Goal: Information Seeking & Learning: Learn about a topic

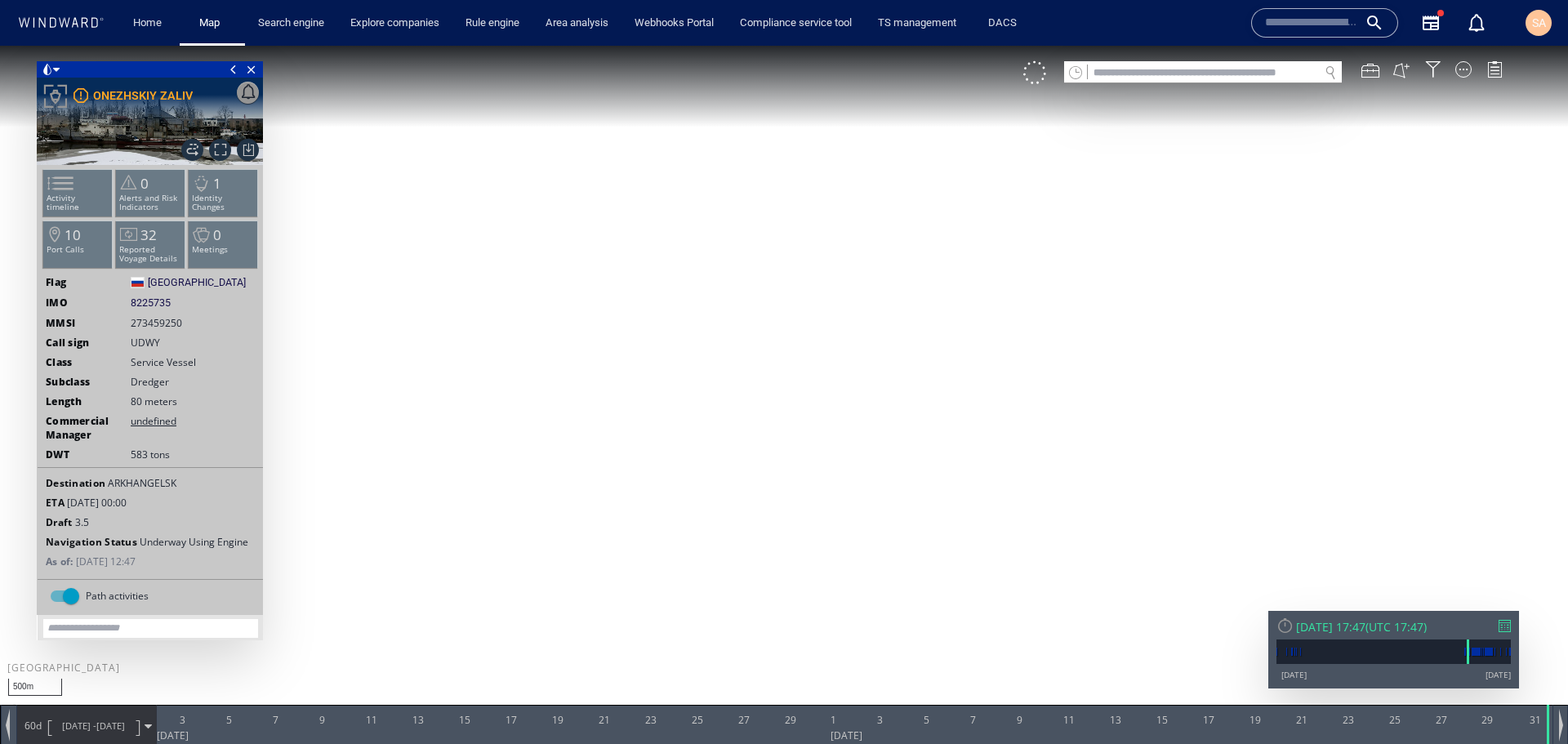
drag, startPoint x: 648, startPoint y: 148, endPoint x: 541, endPoint y: 406, distance: 279.3
click at [541, 406] on canvas "Map" at bounding box center [784, 386] width 1568 height 682
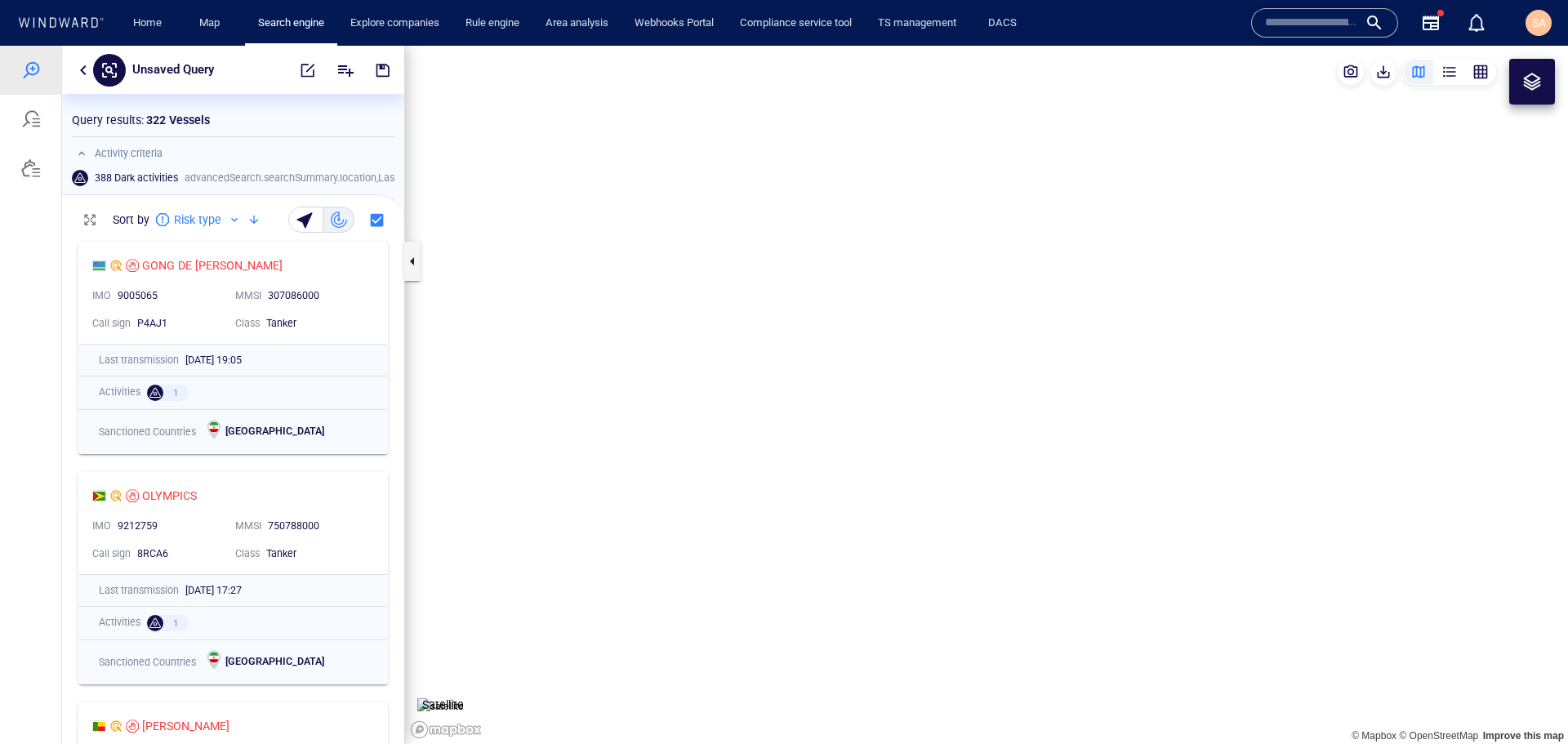
scroll to position [497, 330]
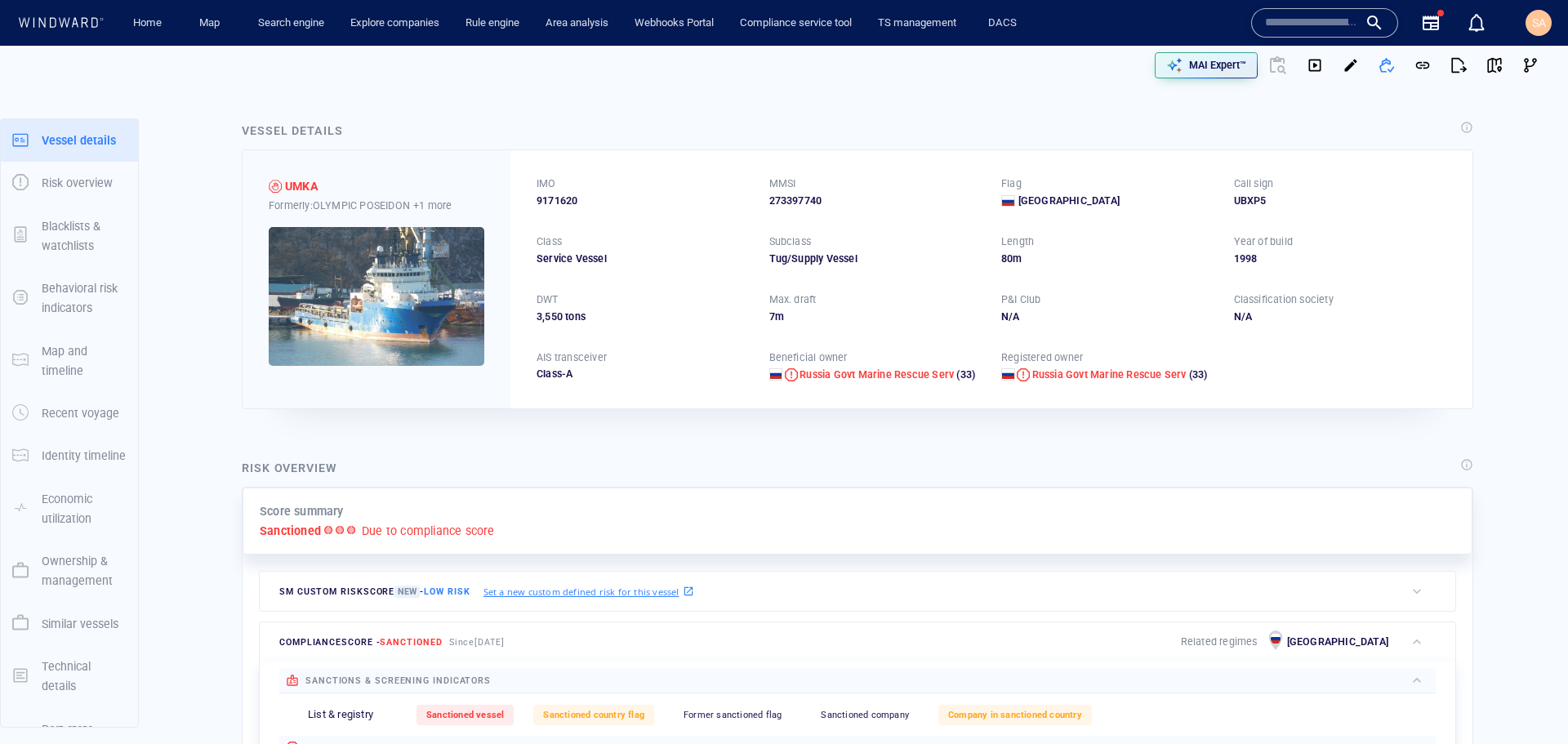
click at [1092, 375] on span "Russia Govt Marine Rescue Serv" at bounding box center [1109, 374] width 154 height 12
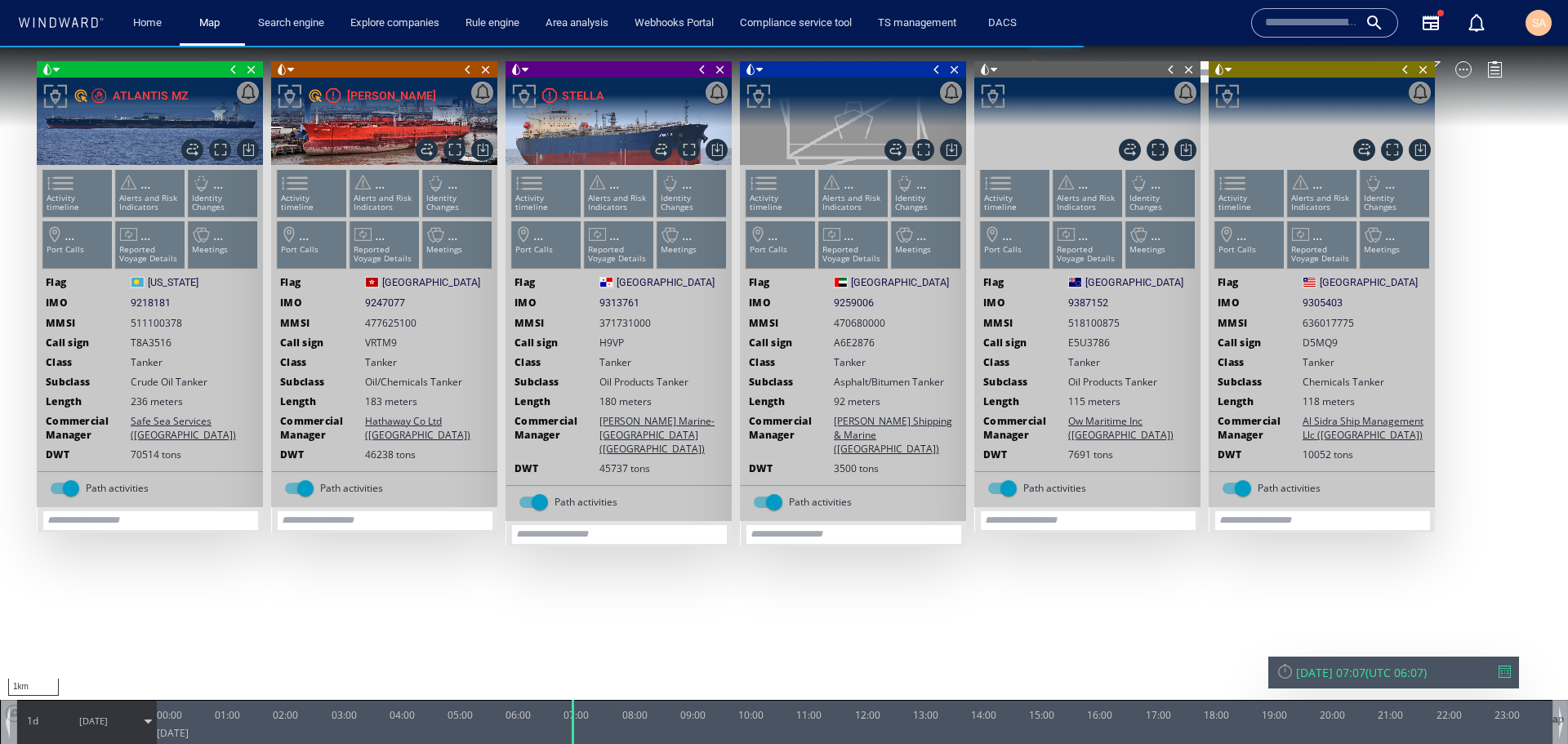
click at [238, 68] on span at bounding box center [234, 69] width 18 height 17
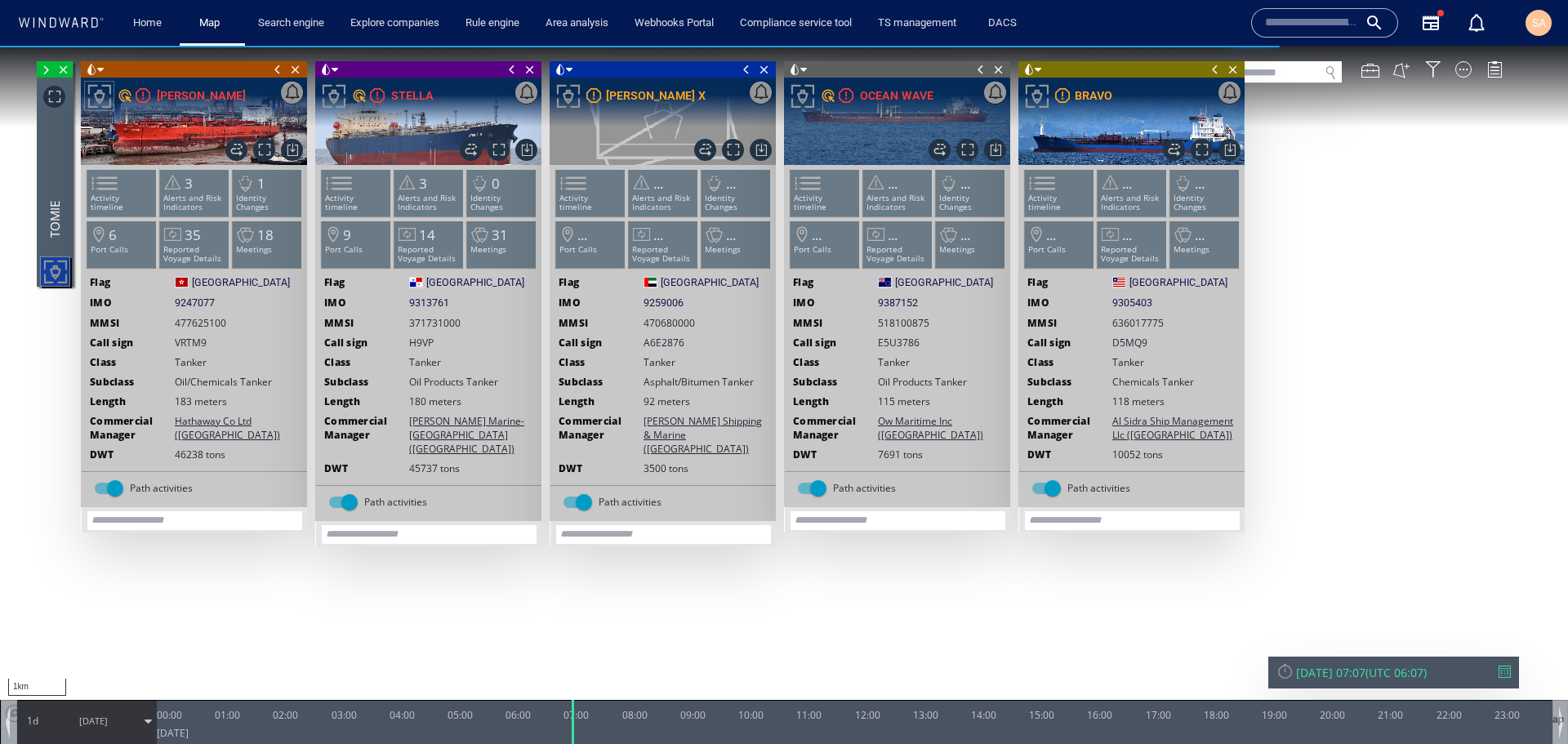
click at [276, 69] on span at bounding box center [277, 69] width 18 height 17
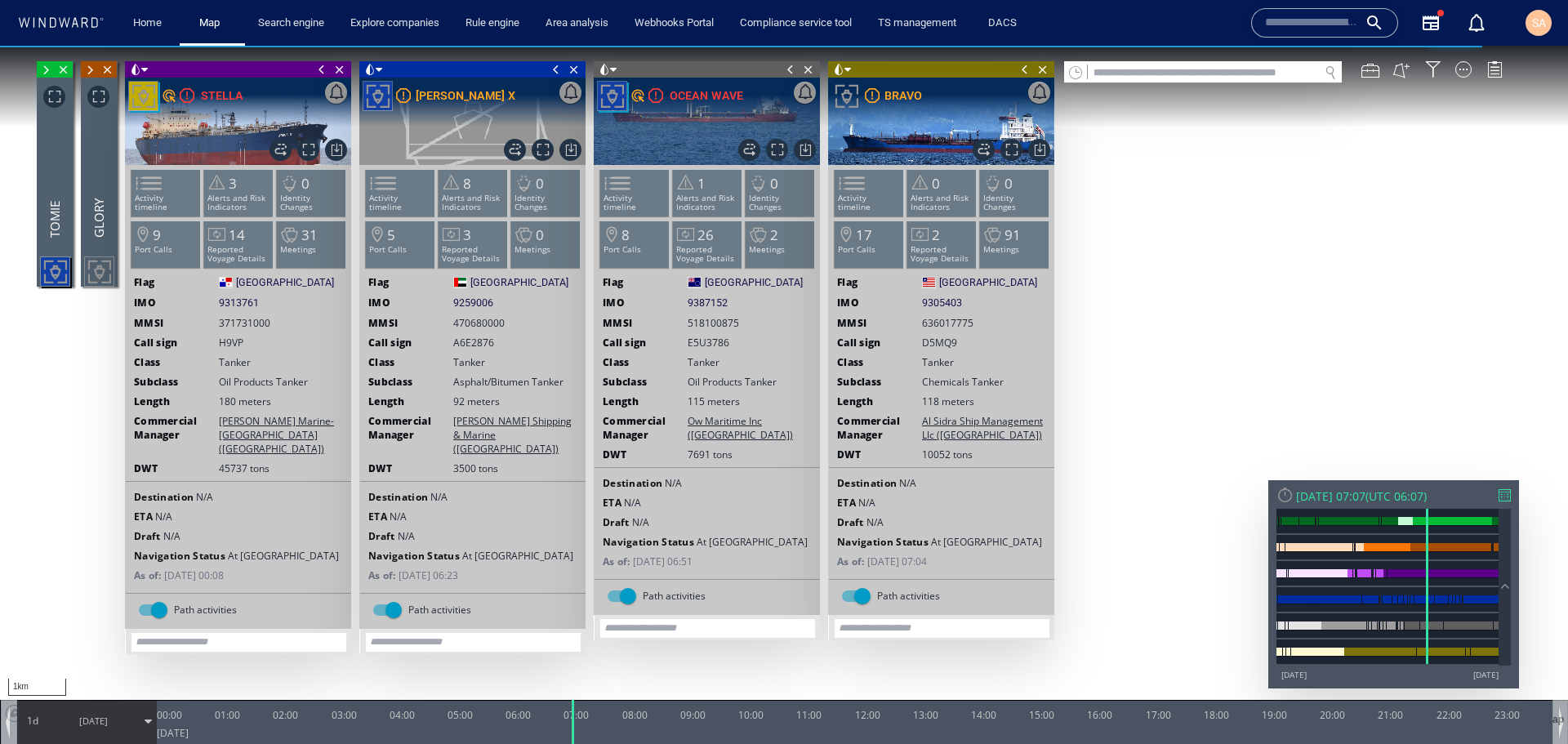
click at [320, 70] on span at bounding box center [322, 69] width 18 height 17
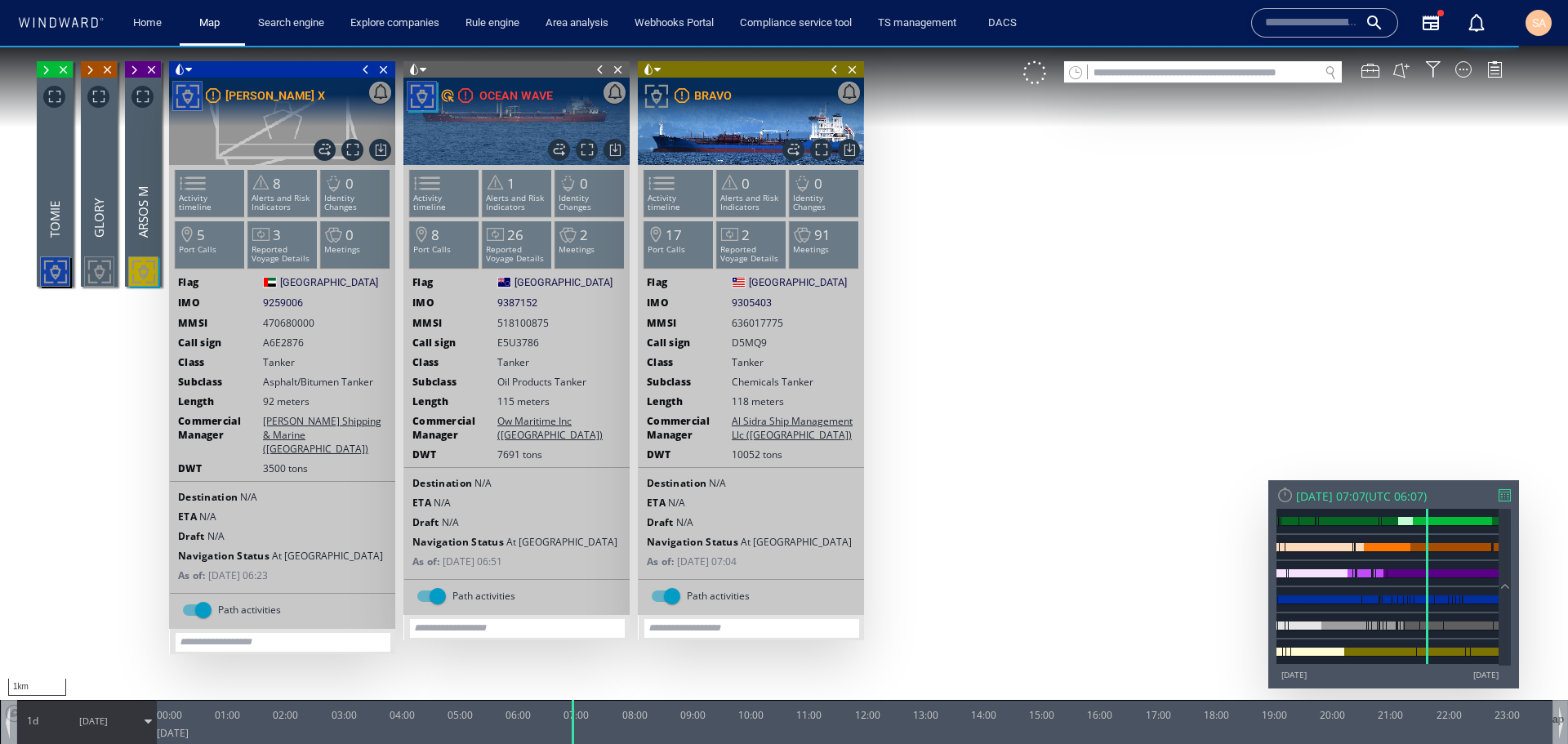
click at [363, 68] on span at bounding box center [365, 69] width 18 height 17
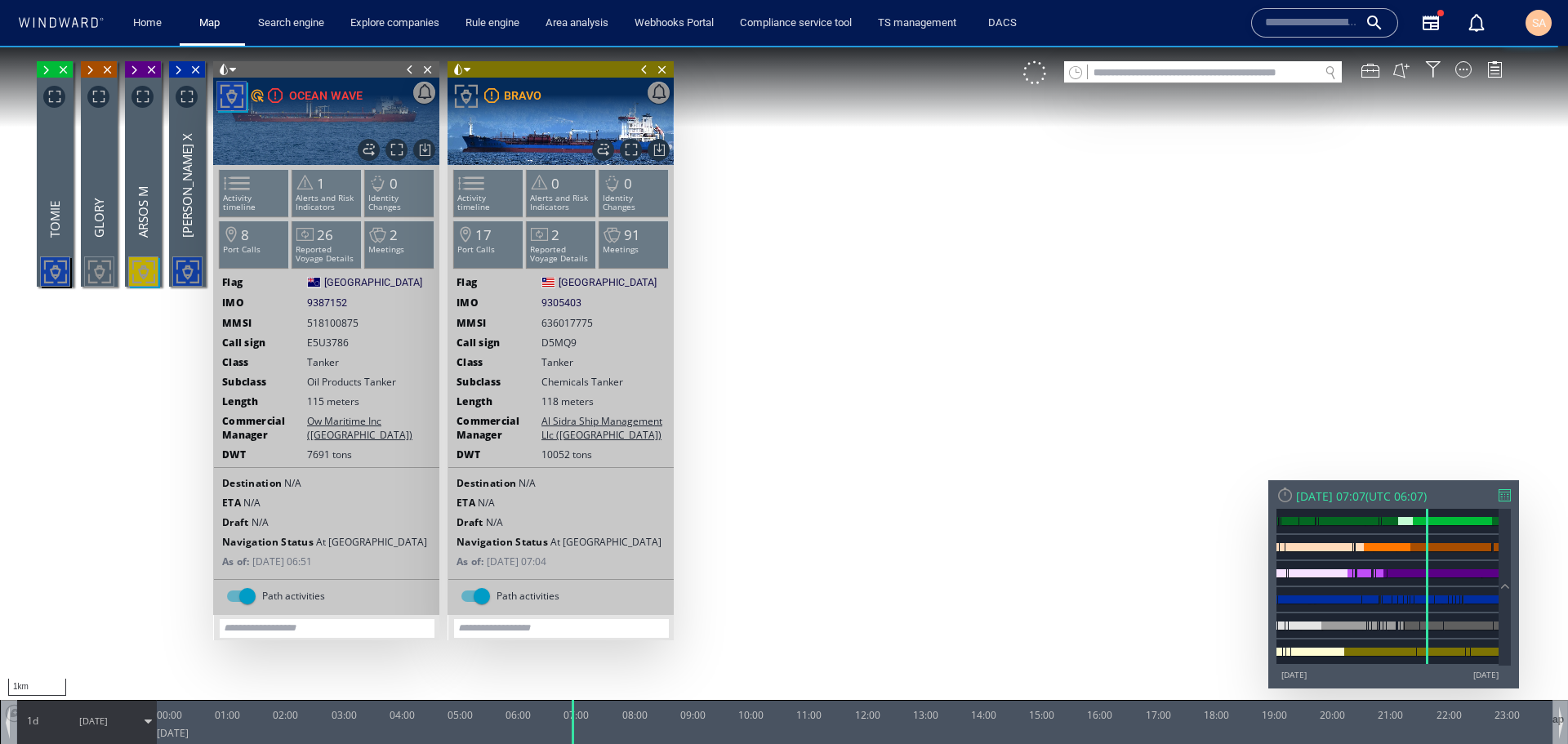
click at [412, 72] on span at bounding box center [410, 69] width 18 height 17
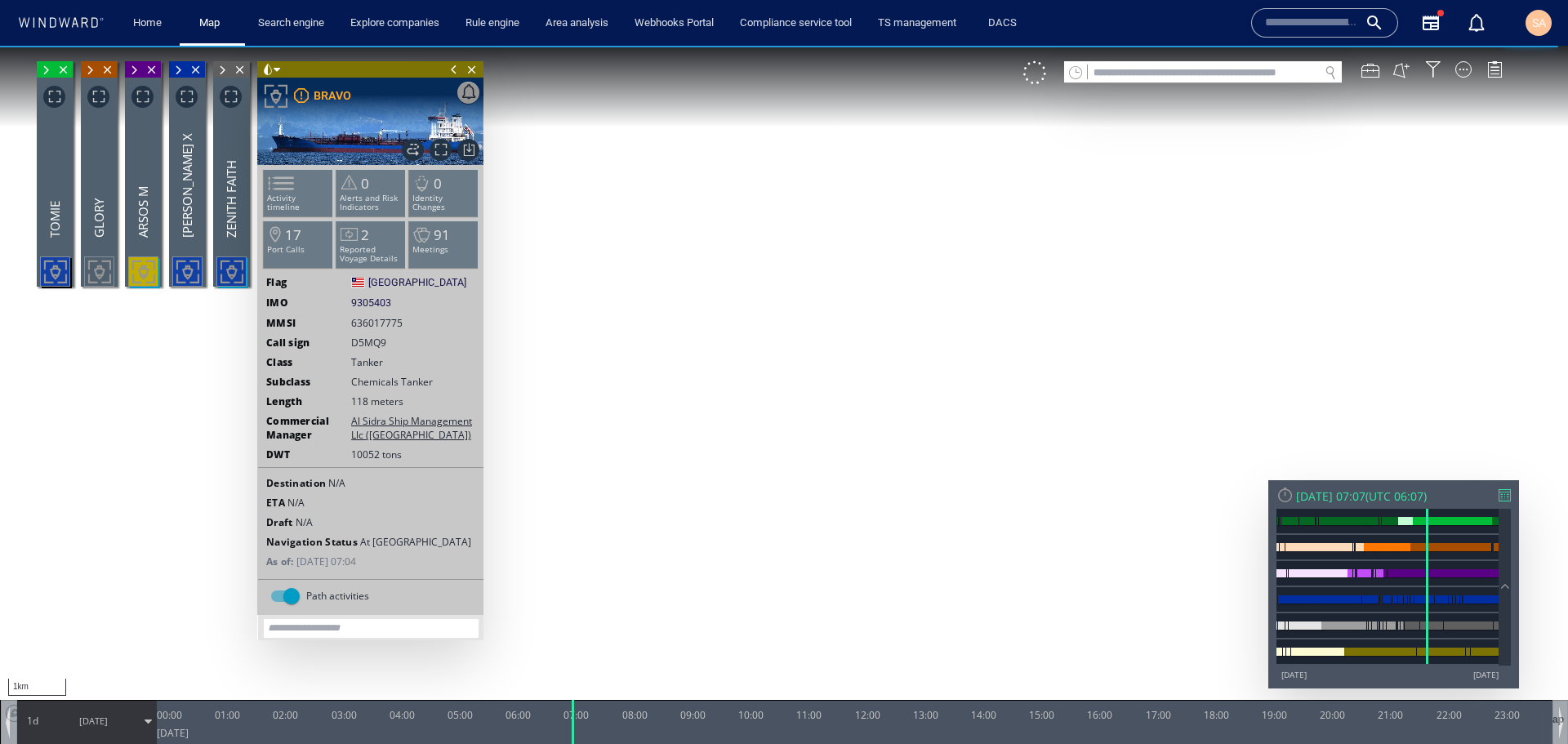
click at [453, 71] on span at bounding box center [453, 69] width 18 height 17
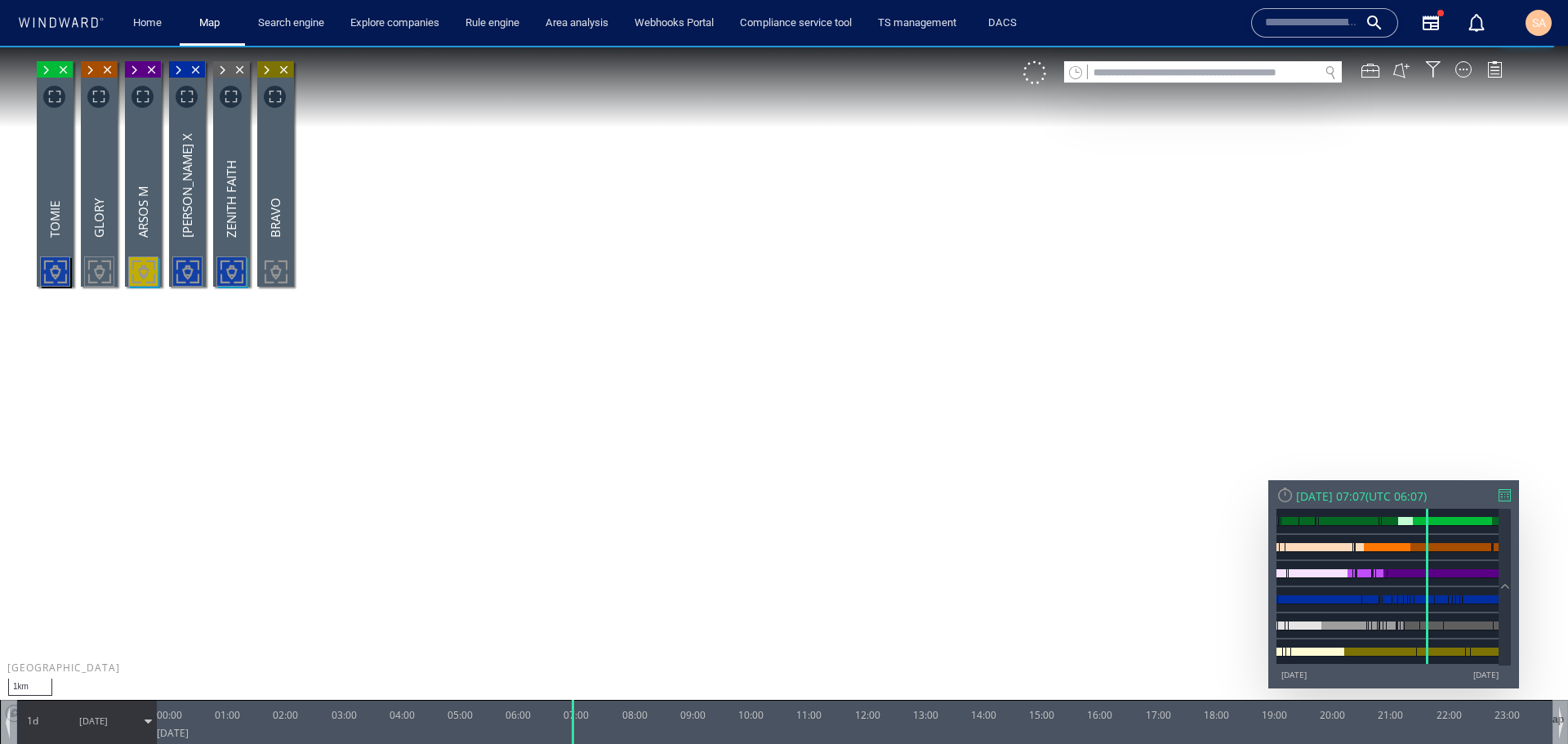
drag, startPoint x: 933, startPoint y: 433, endPoint x: 808, endPoint y: 395, distance: 130.6
click at [809, 397] on canvas "Map" at bounding box center [784, 386] width 1568 height 682
click at [1466, 72] on div at bounding box center [1463, 69] width 17 height 17
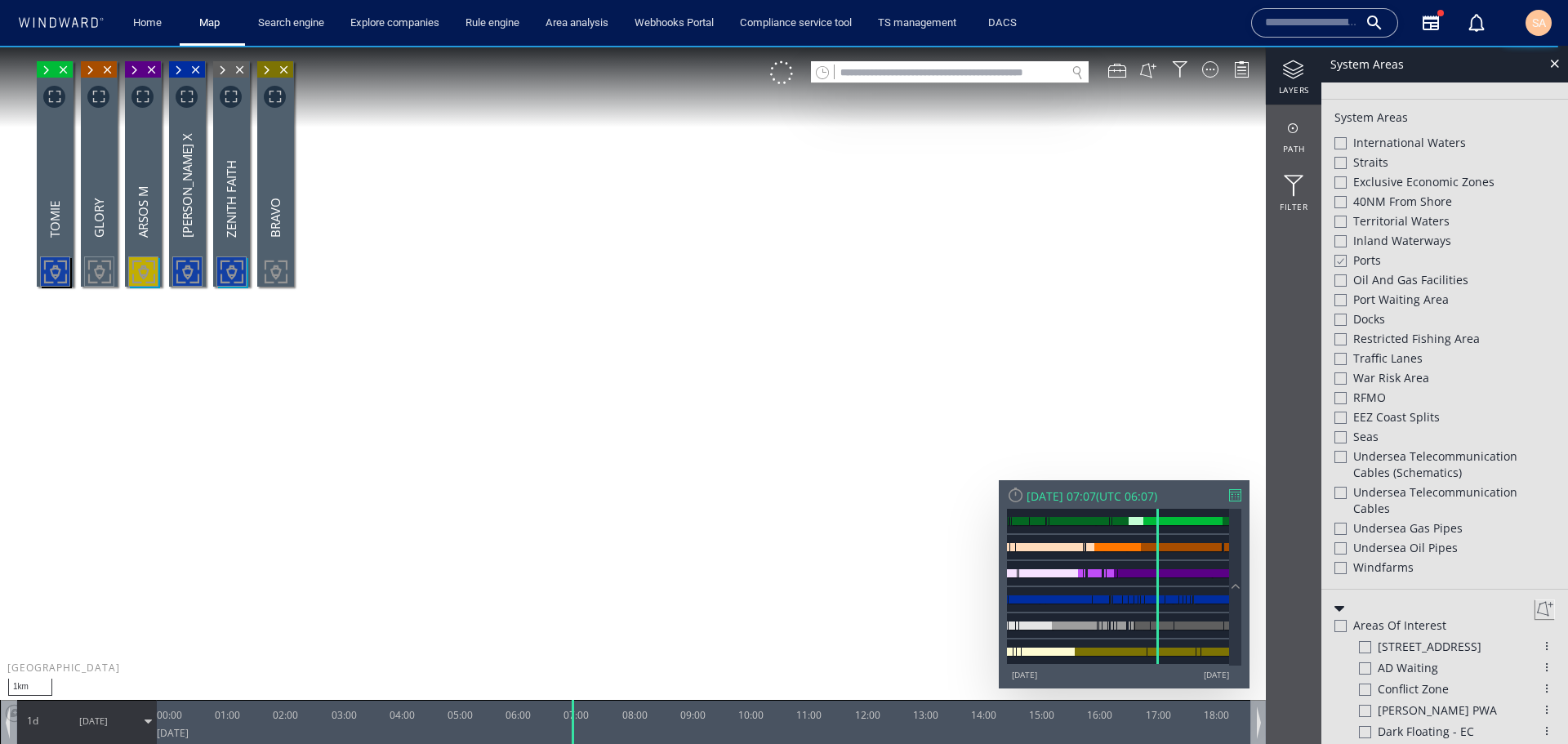
scroll to position [490, 0]
